Goal: Task Accomplishment & Management: Complete application form

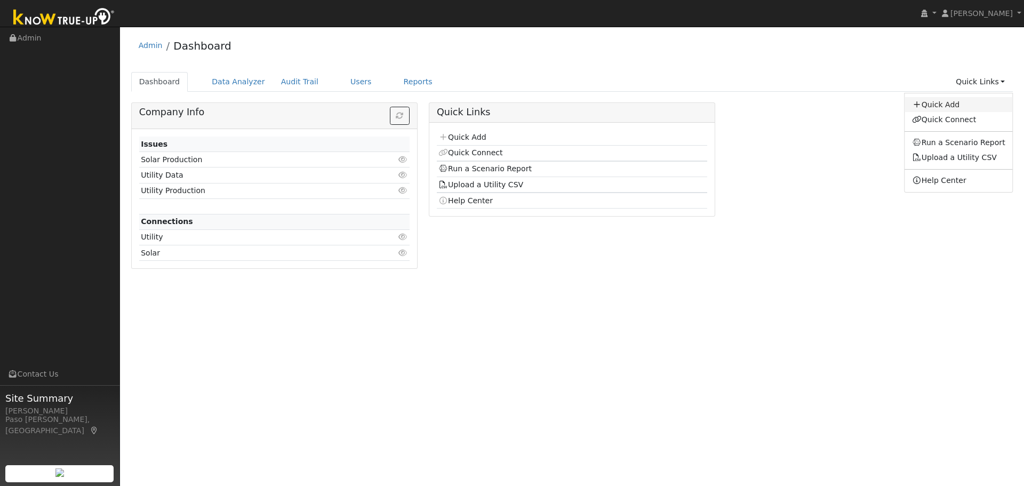
click at [957, 106] on link "Quick Add" at bounding box center [959, 104] width 108 height 15
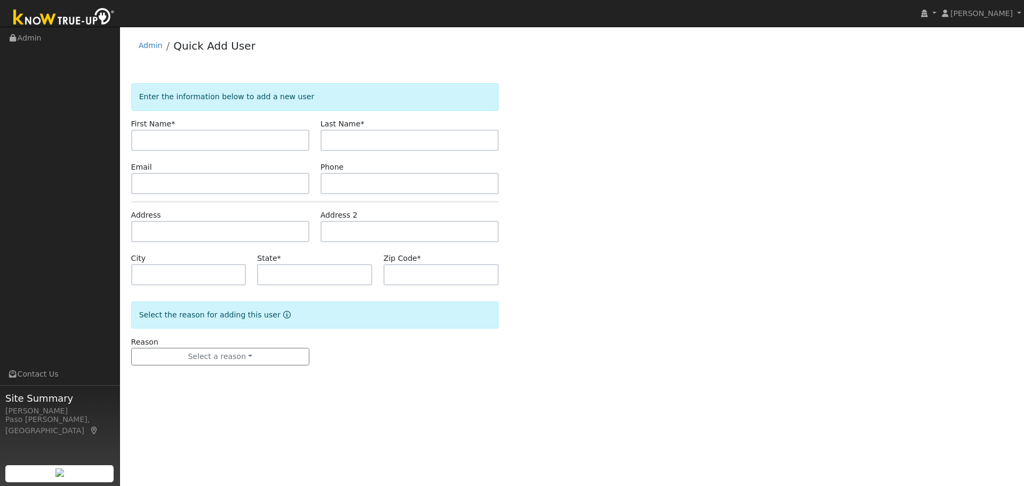
click at [196, 139] on input "text" at bounding box center [220, 140] width 178 height 21
type input "[PERSON_NAME]"
type input "Pomfret"
click at [166, 231] on input "text" at bounding box center [220, 231] width 178 height 21
paste input "22655 K St, Santa Margarita, 93453"
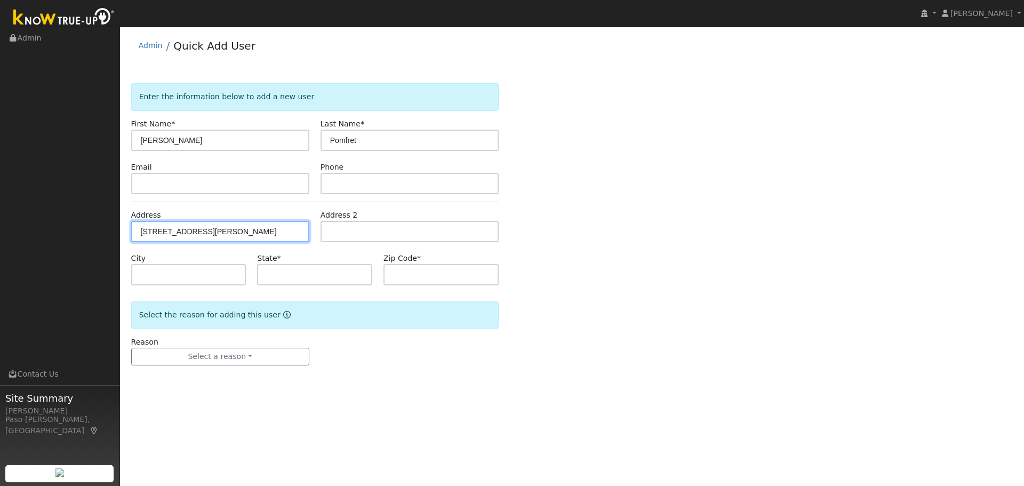
type input "22655 K Street"
type input "Santa Margarita"
type input "CA"
type input "93453"
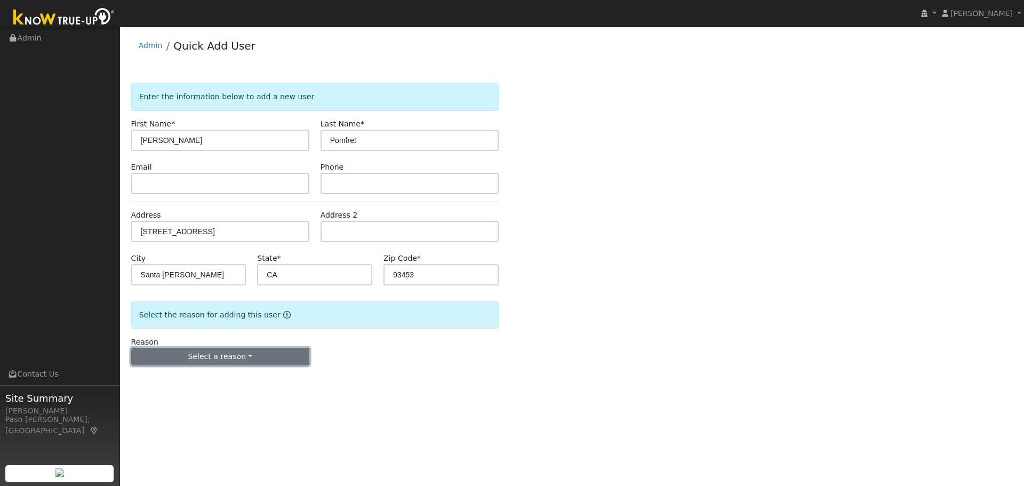
click at [213, 354] on button "Select a reason" at bounding box center [220, 357] width 178 height 18
click at [207, 396] on link "New customer adding solar" at bounding box center [191, 393] width 118 height 15
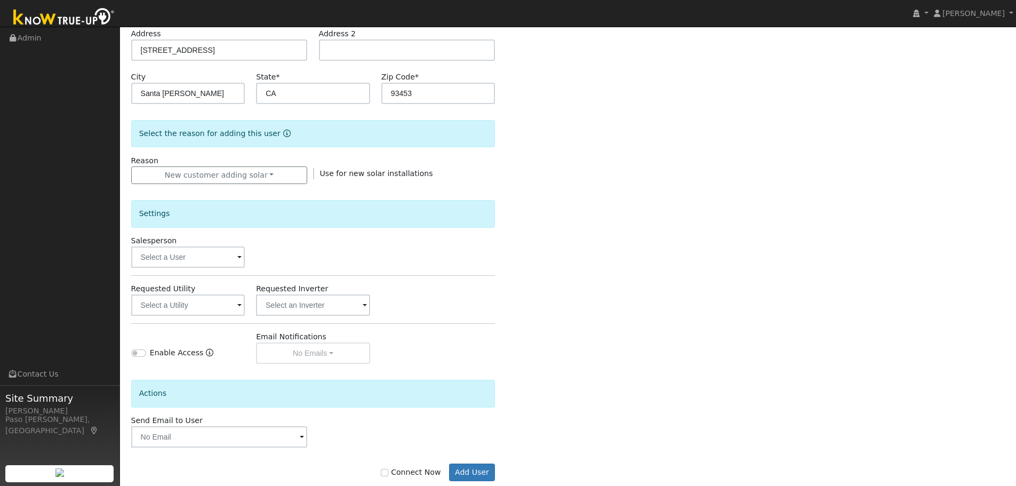
scroll to position [203, 0]
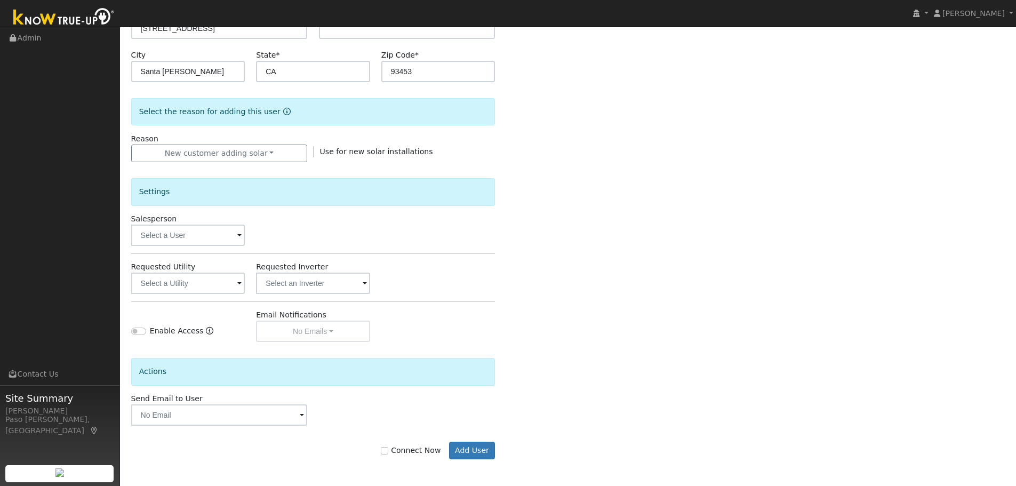
click at [239, 233] on span at bounding box center [239, 236] width 4 height 12
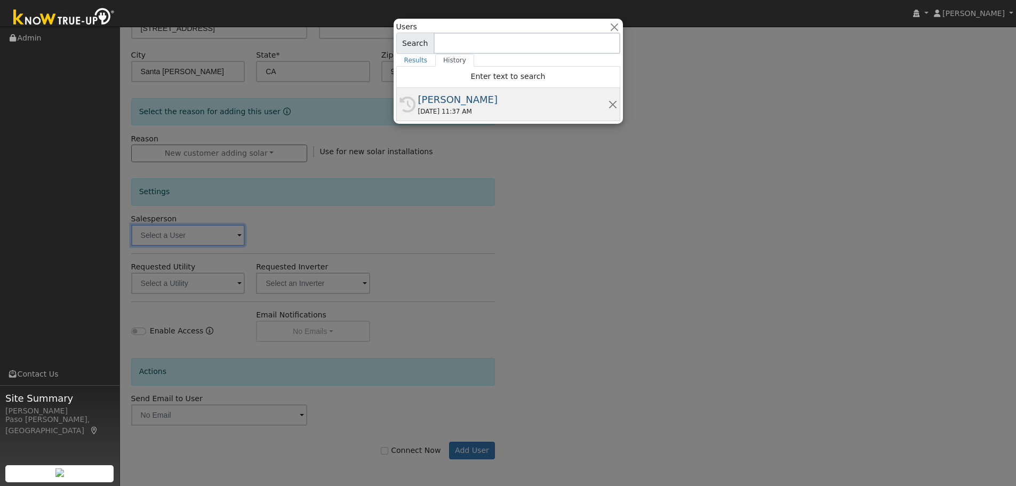
click at [449, 111] on div "09/18/2025 11:37 AM" at bounding box center [513, 112] width 190 height 10
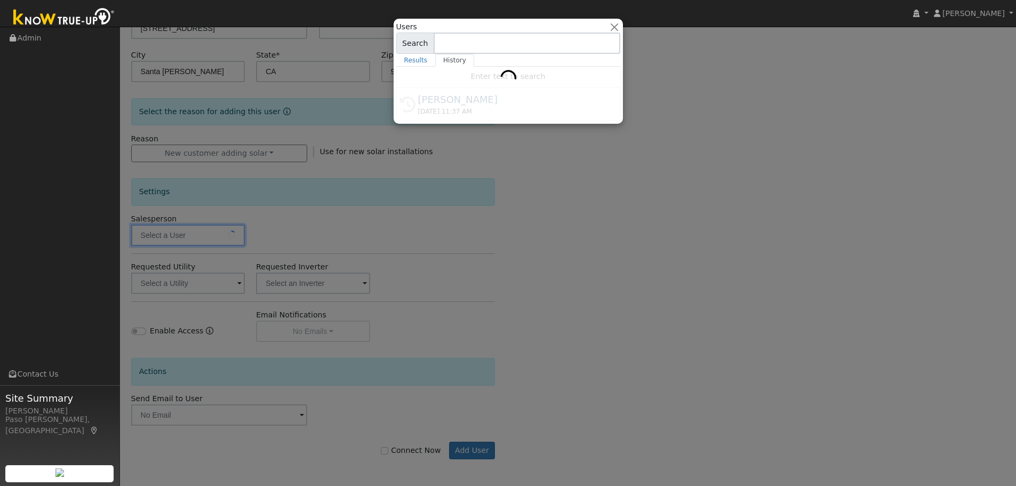
type input "[PERSON_NAME]"
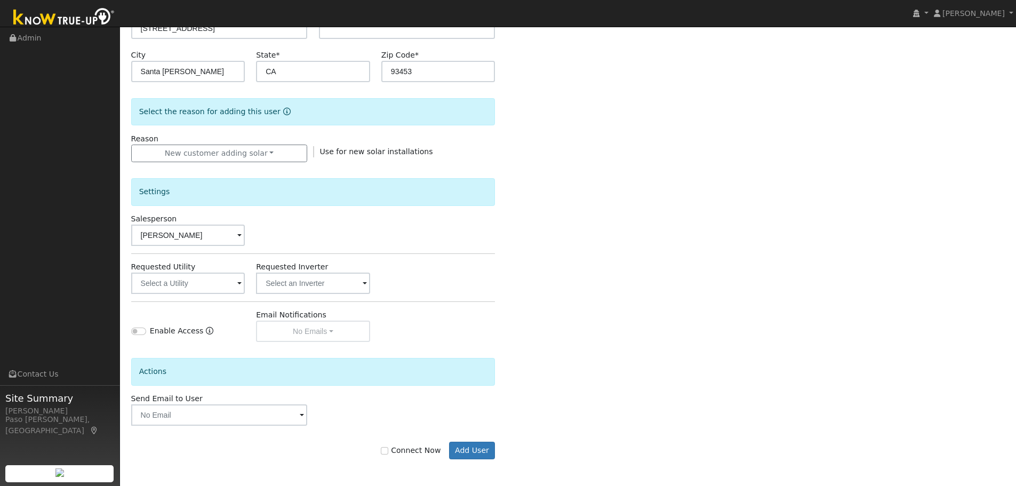
click at [238, 284] on span at bounding box center [239, 284] width 4 height 12
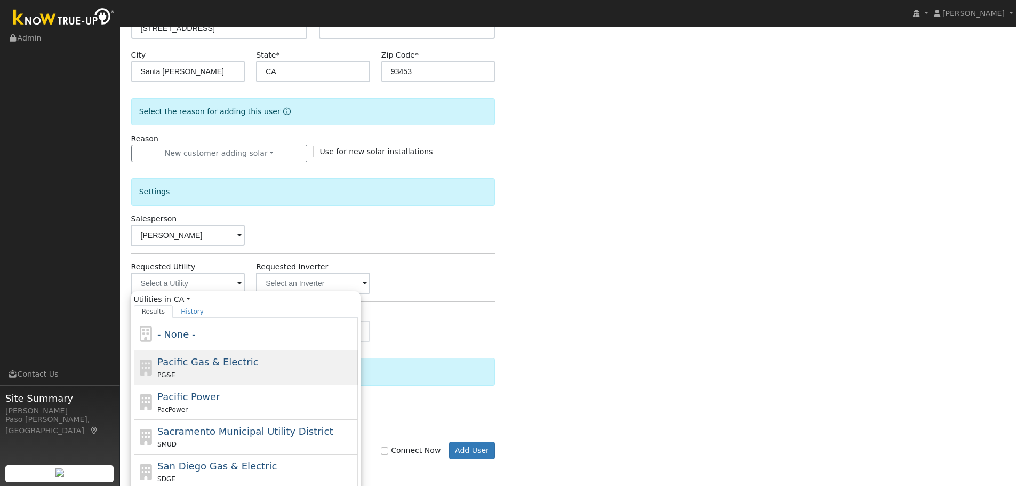
click at [198, 364] on span "Pacific Gas & Electric" at bounding box center [207, 361] width 101 height 11
type input "Pacific Gas & Electric"
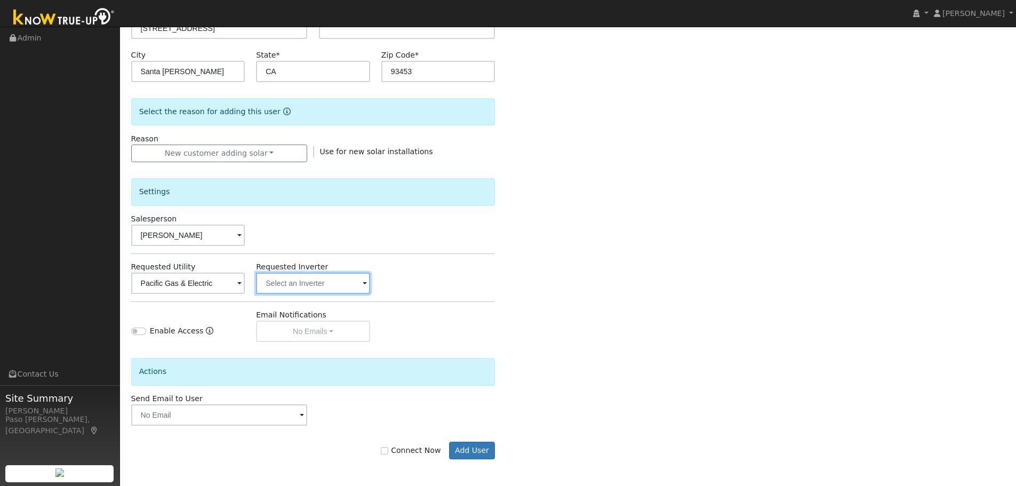
click at [320, 281] on input "text" at bounding box center [313, 283] width 114 height 21
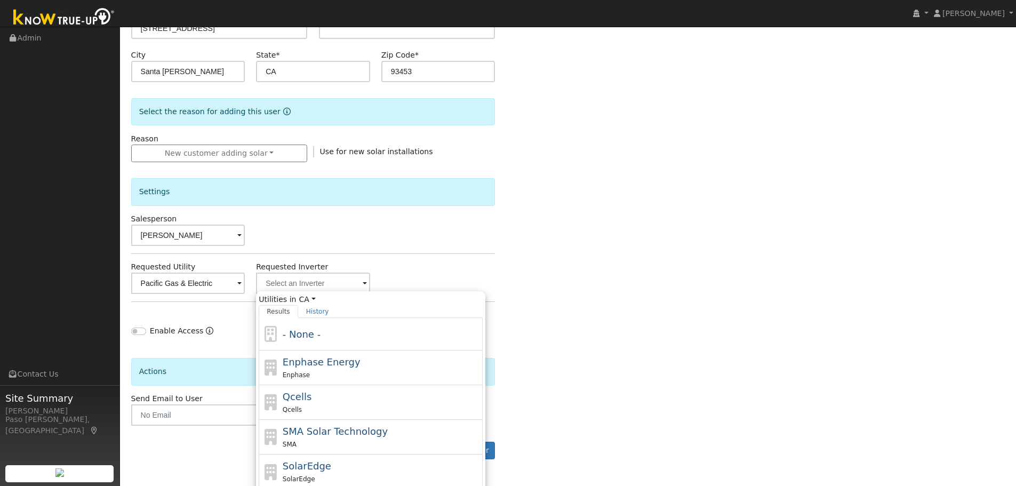
click at [418, 240] on div "Salesperson Scott Bouchillon" at bounding box center [312, 229] width 375 height 33
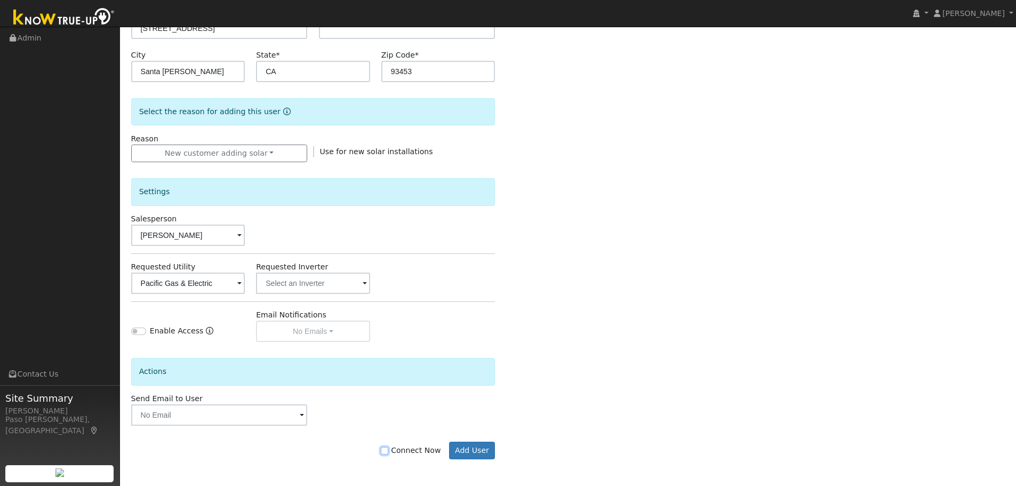
click at [388, 450] on input "Connect Now" at bounding box center [384, 450] width 7 height 7
checkbox input "true"
click at [476, 450] on button "Add User" at bounding box center [472, 451] width 46 height 18
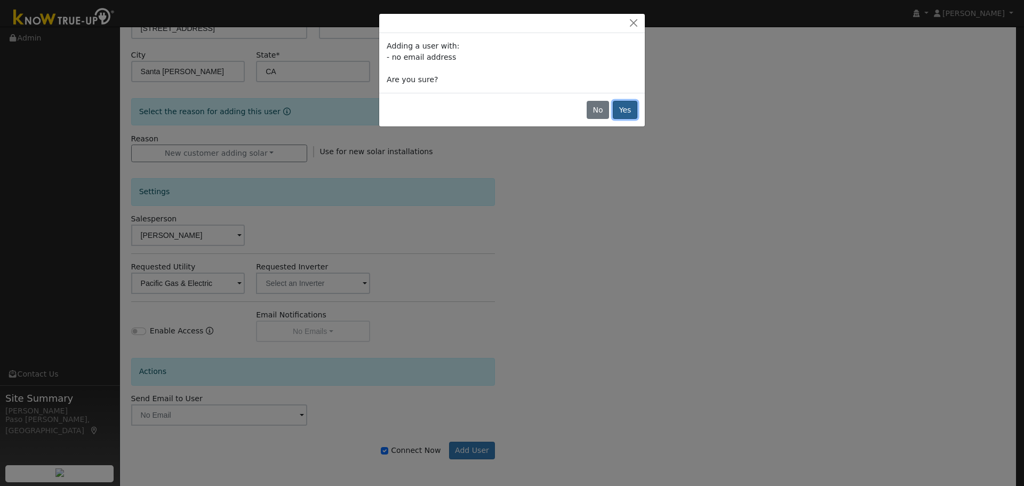
click at [630, 110] on button "Yes" at bounding box center [625, 110] width 25 height 18
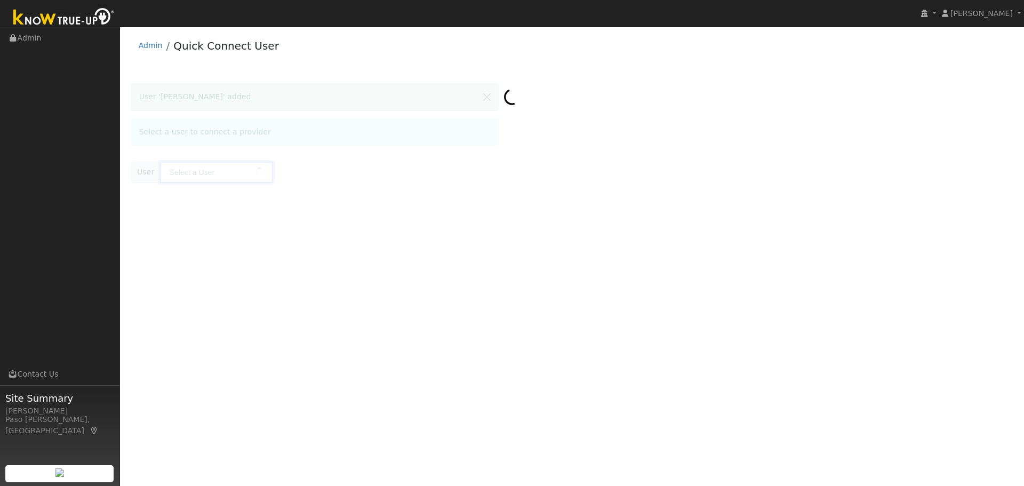
type input "[PERSON_NAME]"
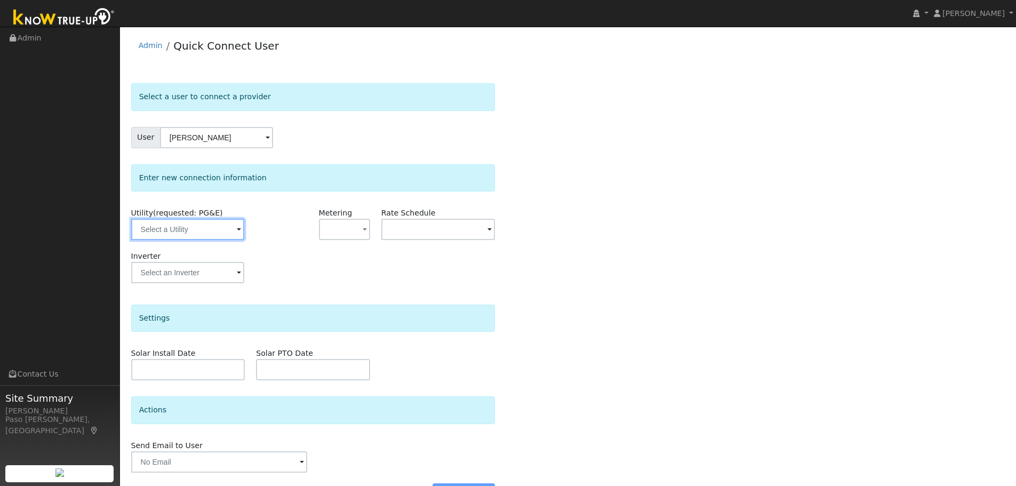
click at [232, 227] on input "text" at bounding box center [187, 229] width 113 height 21
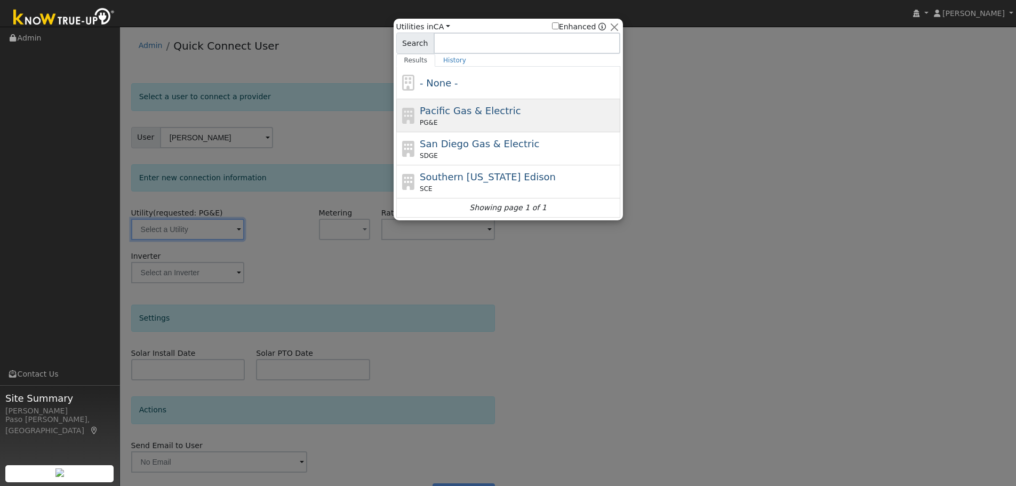
click at [465, 125] on div "PG&E" at bounding box center [519, 123] width 198 height 10
type input "PG&E"
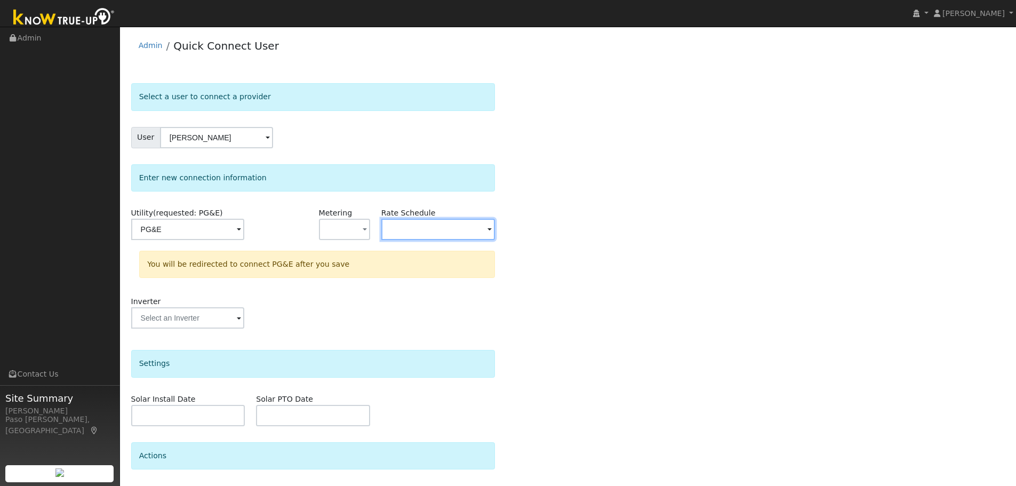
click at [418, 231] on input "text" at bounding box center [438, 229] width 114 height 21
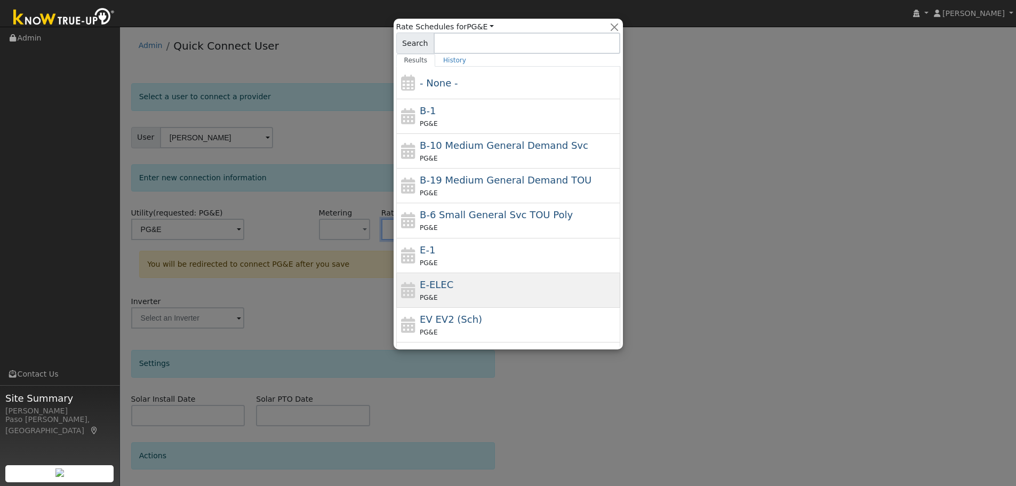
scroll to position [154, 0]
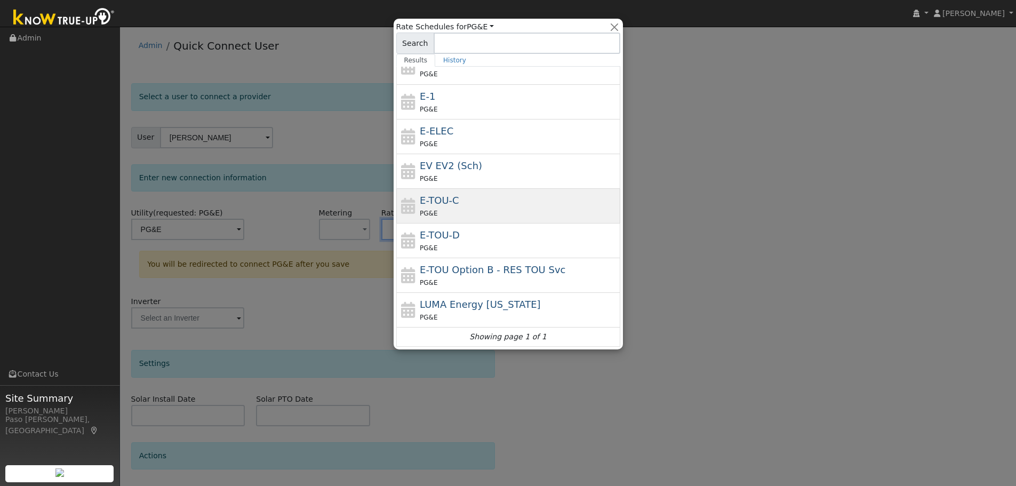
click at [486, 204] on div "E-TOU-C PG&E" at bounding box center [519, 206] width 198 height 26
type input "E-TOU-C"
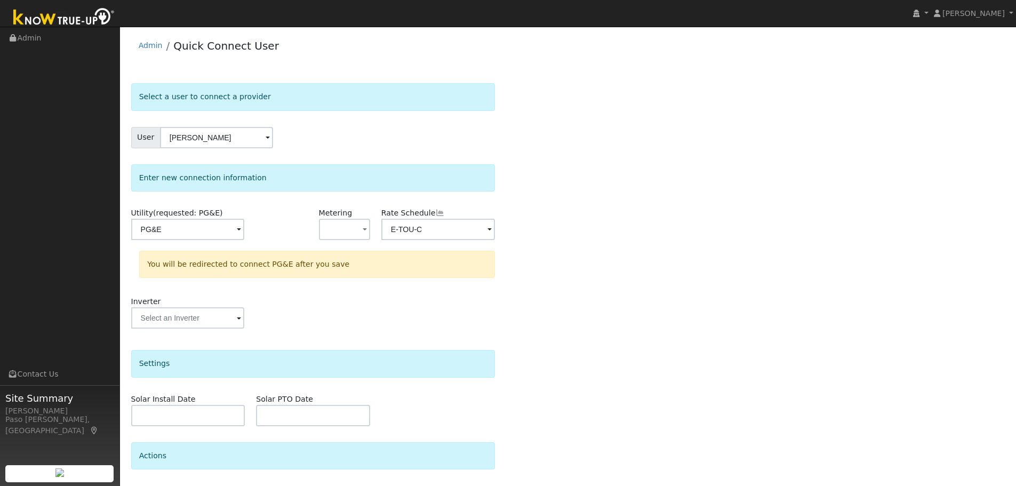
click at [621, 317] on div "Select a user to connect a provider User David Pomfret Account Default Account …" at bounding box center [568, 320] width 874 height 474
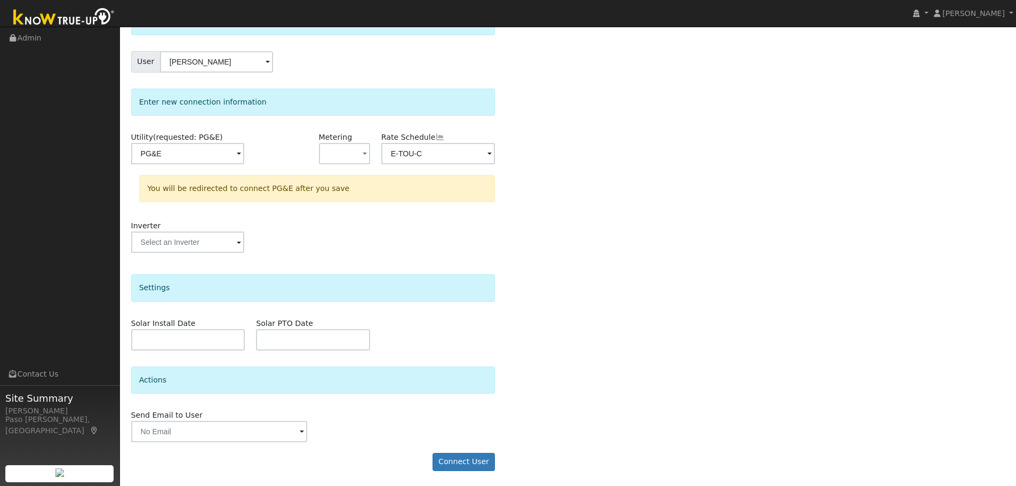
scroll to position [77, 0]
click at [462, 465] on button "Connect User" at bounding box center [464, 461] width 63 height 18
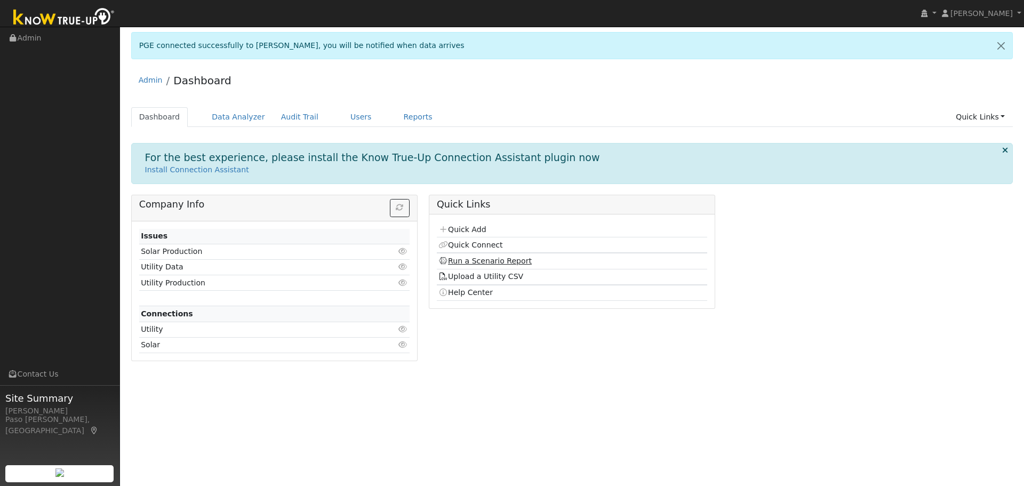
click at [464, 260] on link "Run a Scenario Report" at bounding box center [484, 261] width 93 height 9
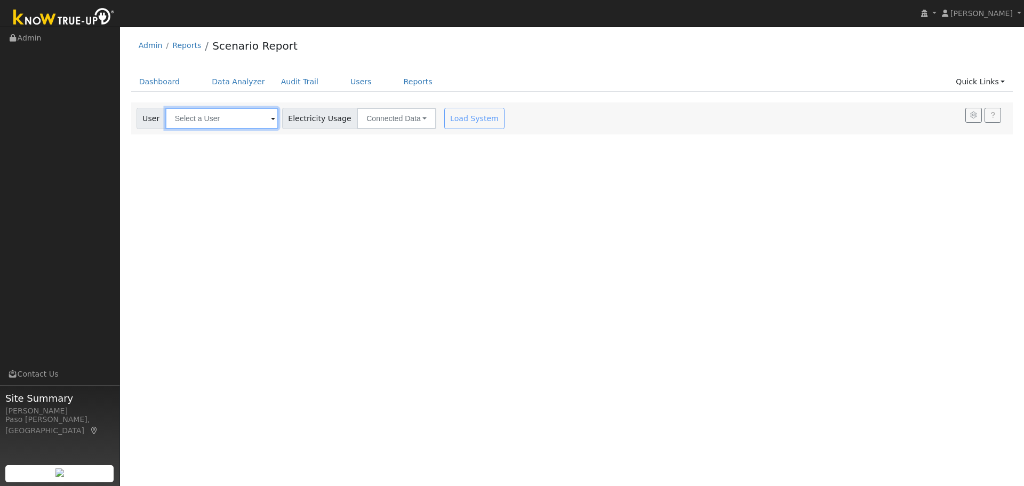
click at [204, 122] on input "text" at bounding box center [221, 118] width 113 height 21
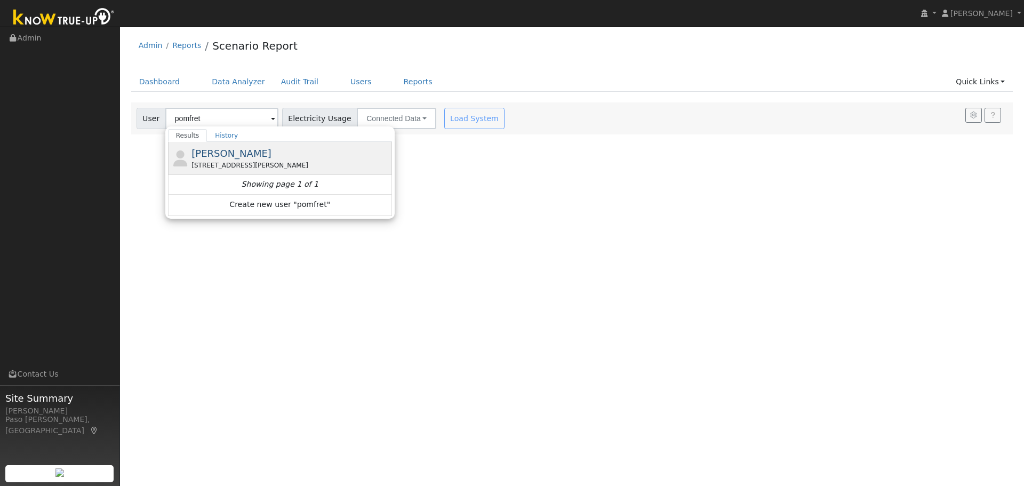
click at [204, 163] on div "[STREET_ADDRESS][PERSON_NAME]" at bounding box center [290, 166] width 198 height 10
type input "[PERSON_NAME]"
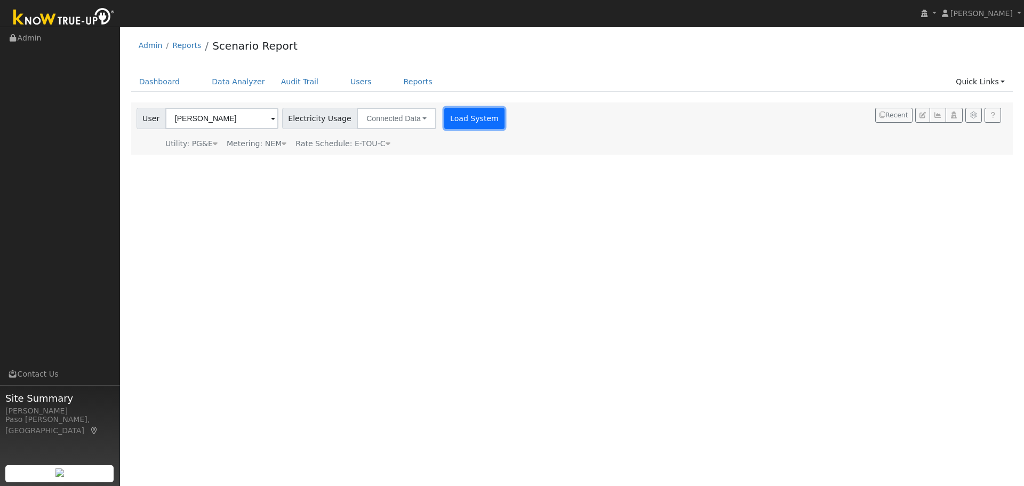
click at [463, 120] on button "Load System" at bounding box center [474, 118] width 61 height 21
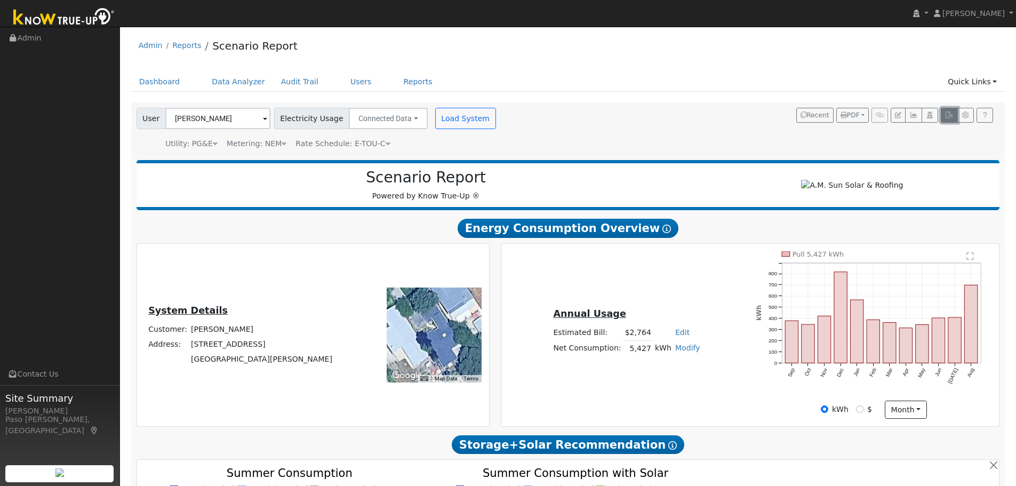
click at [954, 111] on button "button" at bounding box center [949, 115] width 17 height 15
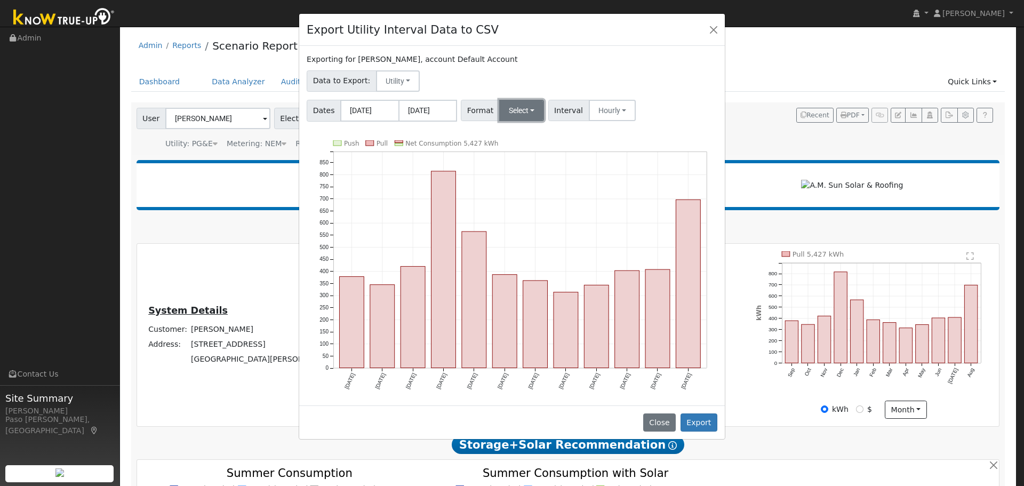
click at [513, 109] on button "Select" at bounding box center [521, 110] width 45 height 21
click at [512, 244] on link "Solargraf" at bounding box center [535, 246] width 76 height 15
click at [693, 423] on button "Export" at bounding box center [699, 422] width 37 height 18
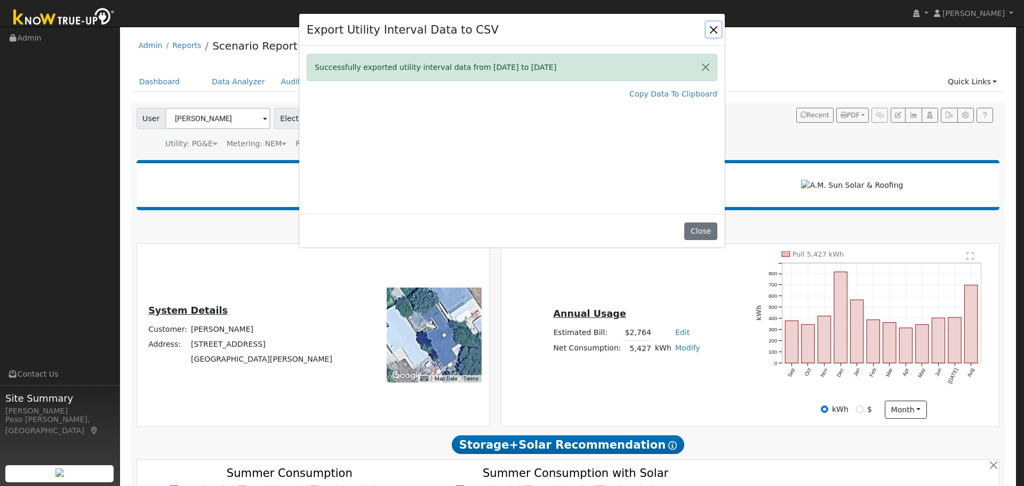
click at [710, 27] on button "Close" at bounding box center [713, 29] width 15 height 15
